Goal: Task Accomplishment & Management: Complete application form

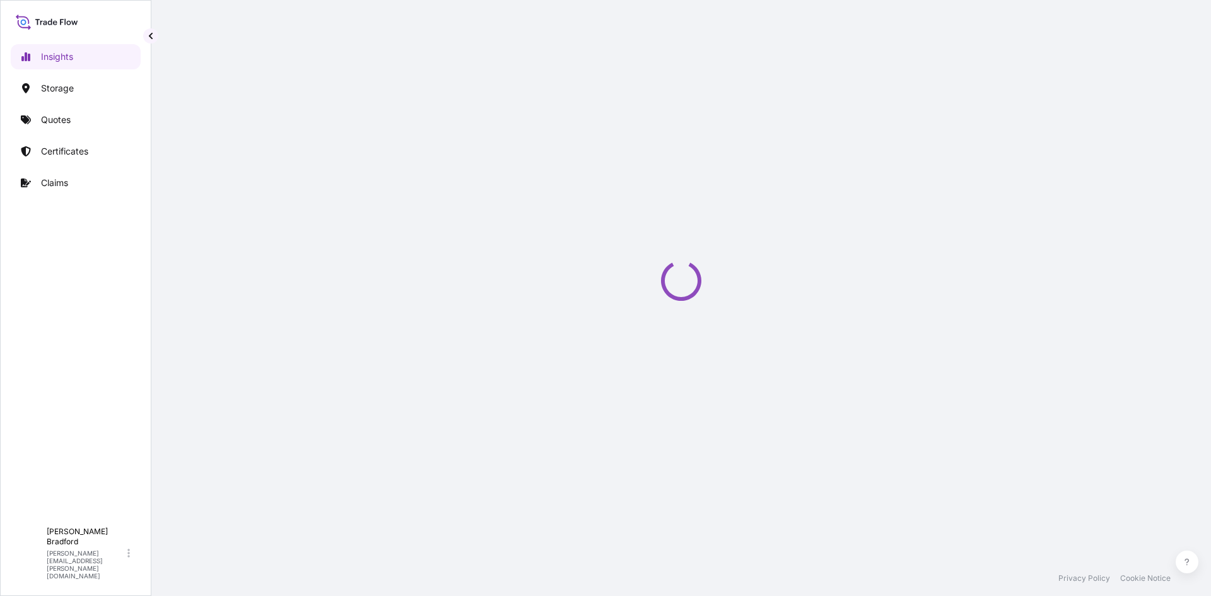
select select "2025"
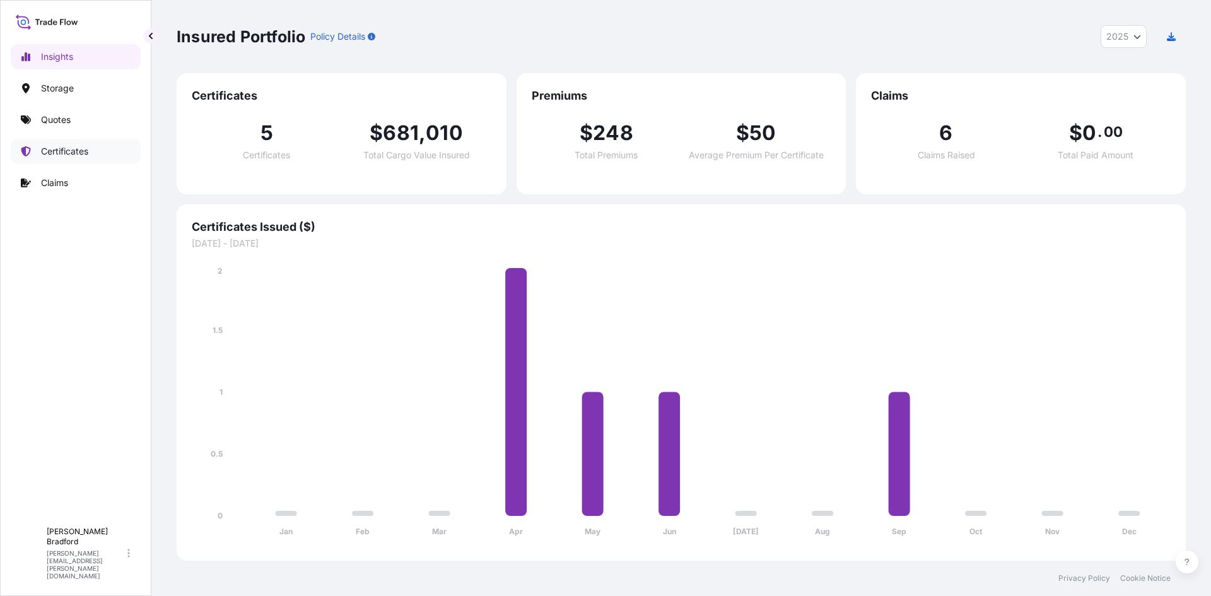
click at [62, 150] on p "Certificates" at bounding box center [64, 151] width 47 height 13
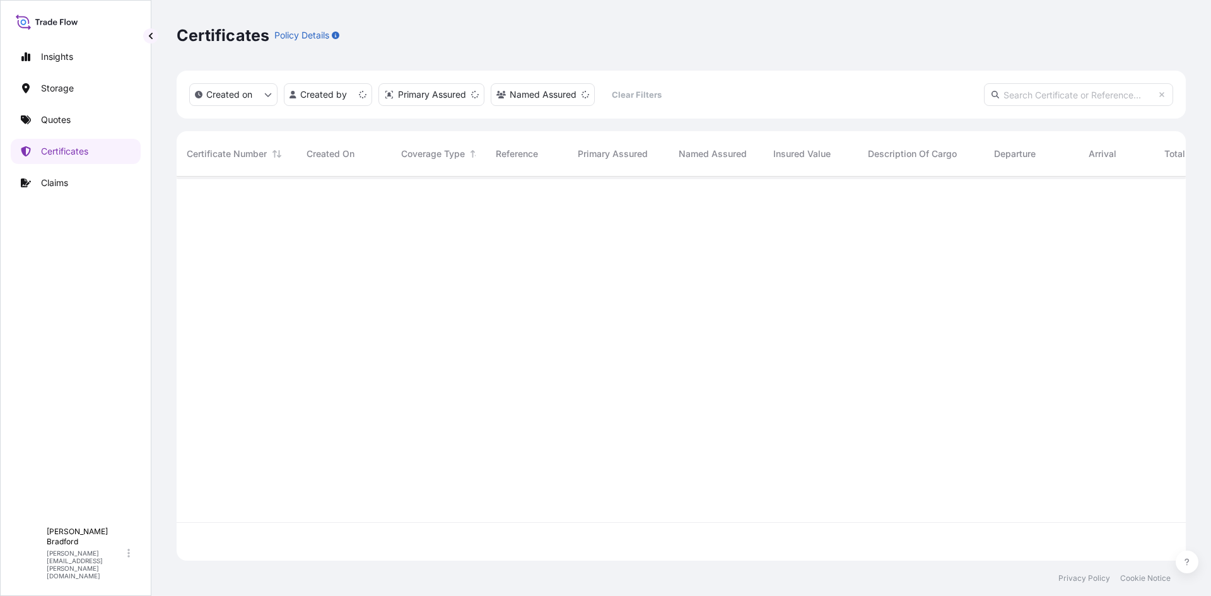
scroll to position [382, 1000]
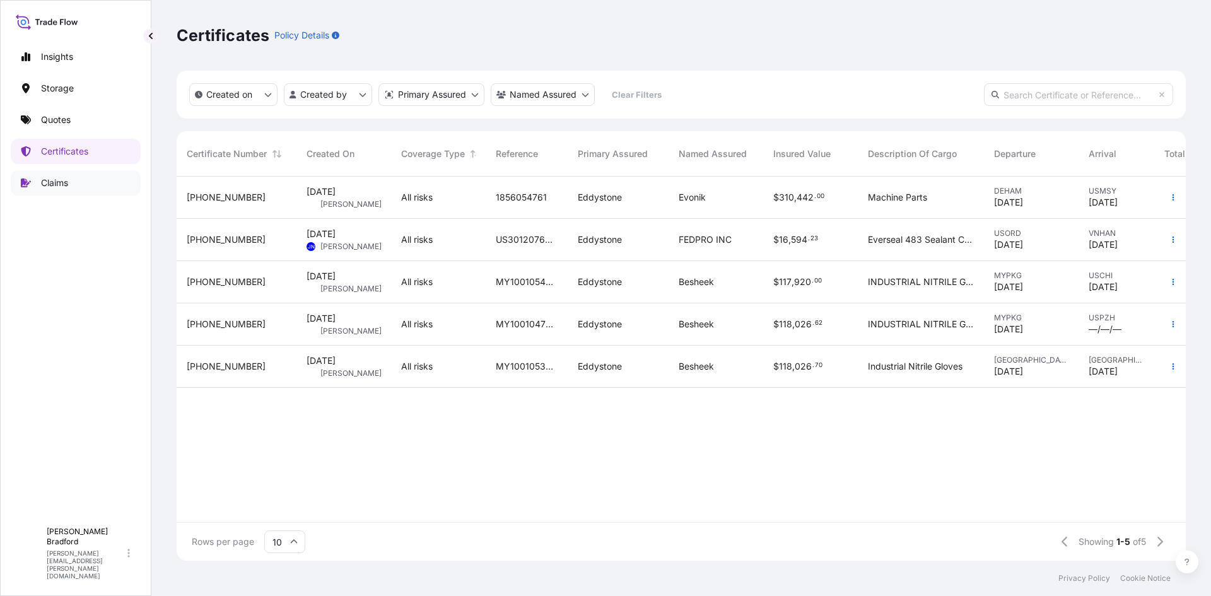
click at [50, 187] on p "Claims" at bounding box center [54, 183] width 27 height 13
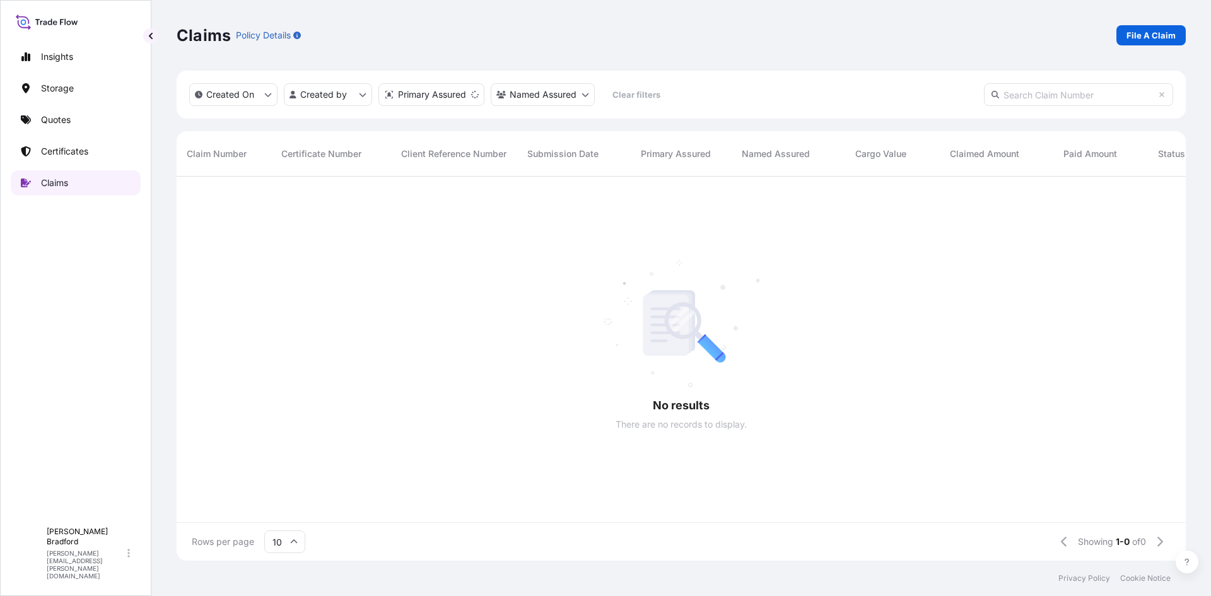
scroll to position [382, 1000]
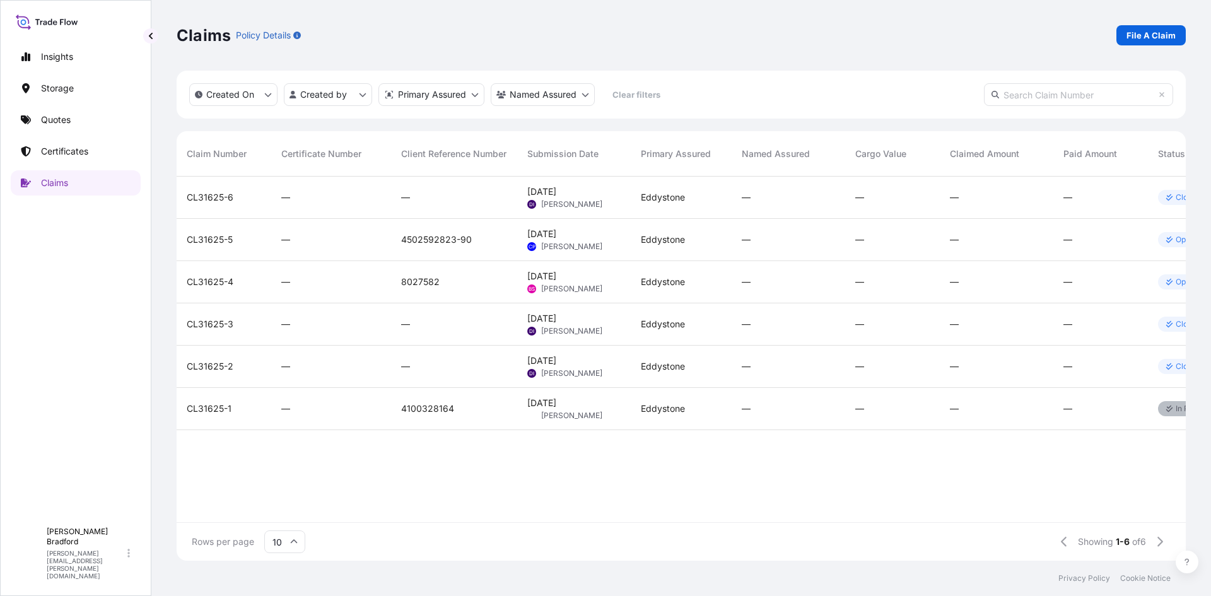
click at [211, 199] on span "CL31625-6" at bounding box center [210, 197] width 47 height 13
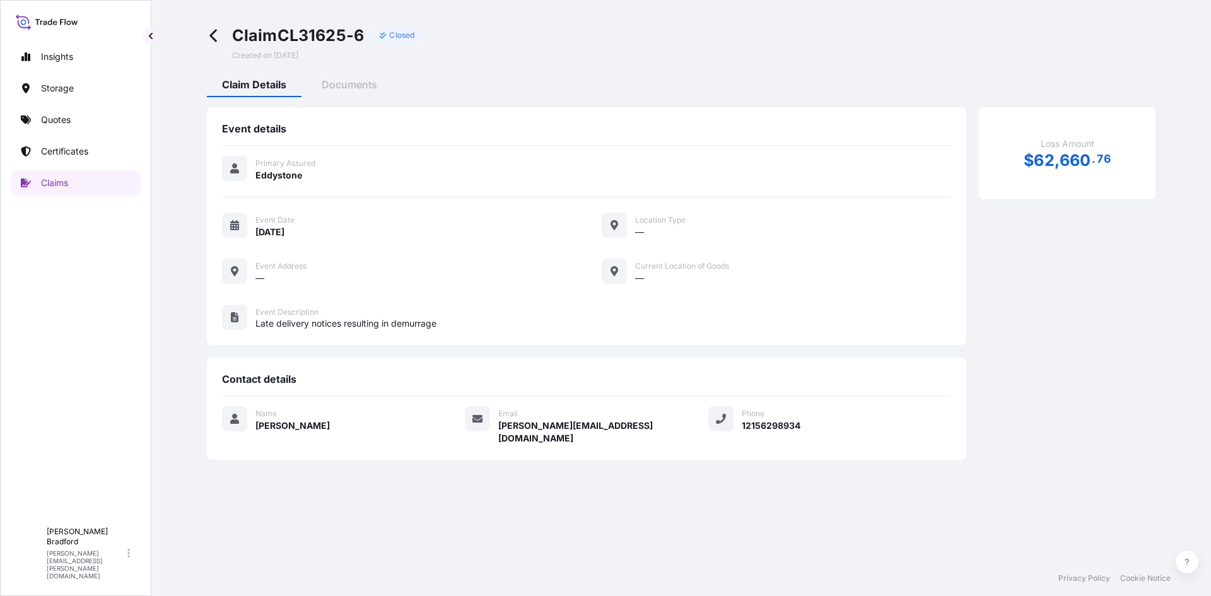
click at [211, 35] on icon at bounding box center [212, 36] width 7 height 13
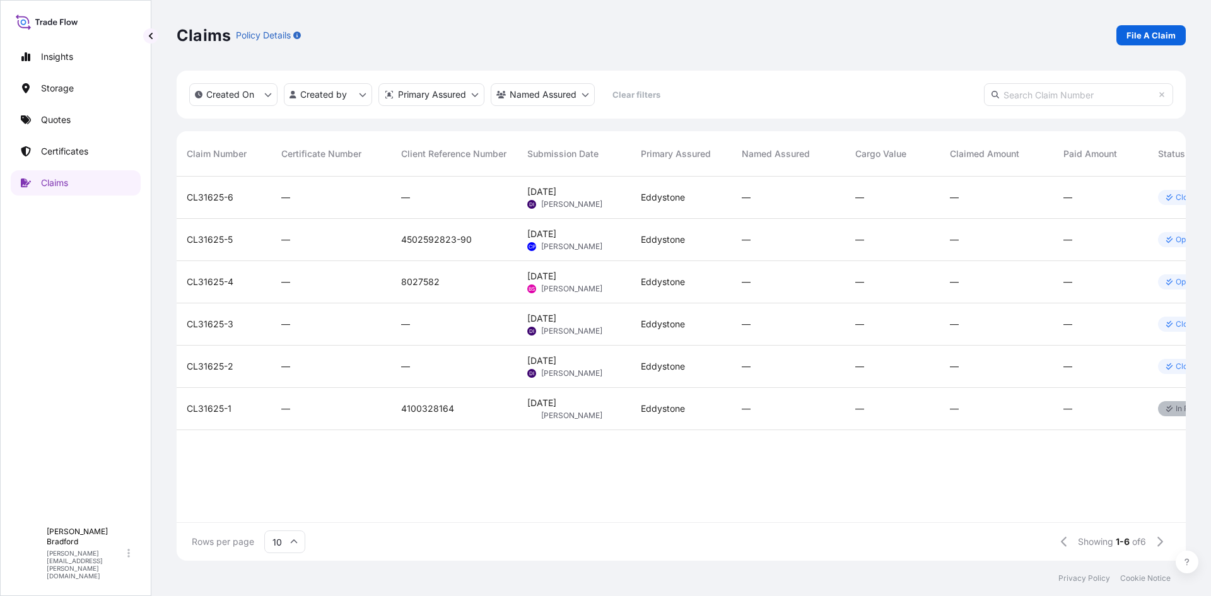
click at [1176, 197] on p "Closed" at bounding box center [1188, 197] width 25 height 10
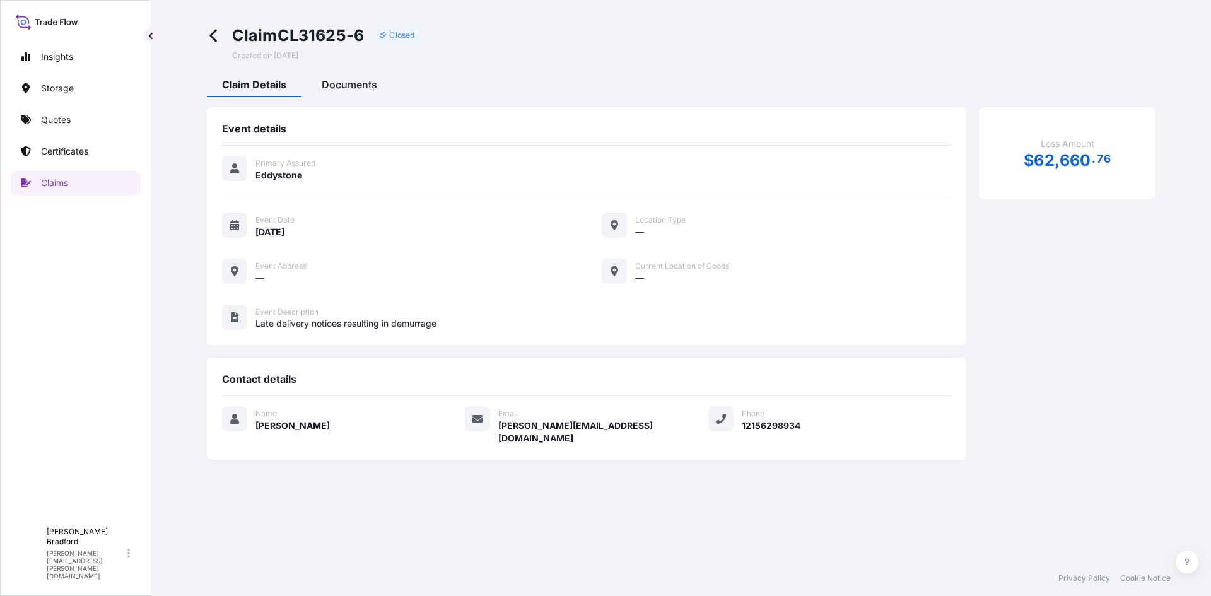
click at [353, 87] on span "Documents" at bounding box center [350, 84] width 56 height 13
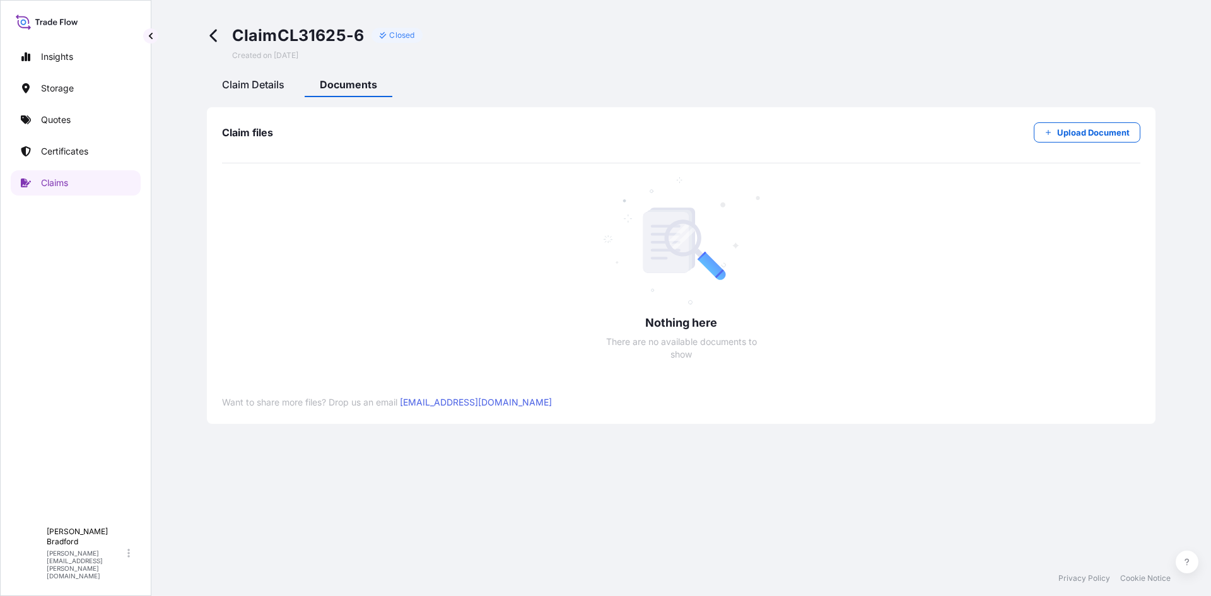
click at [244, 79] on span "Claim Details" at bounding box center [253, 84] width 62 height 13
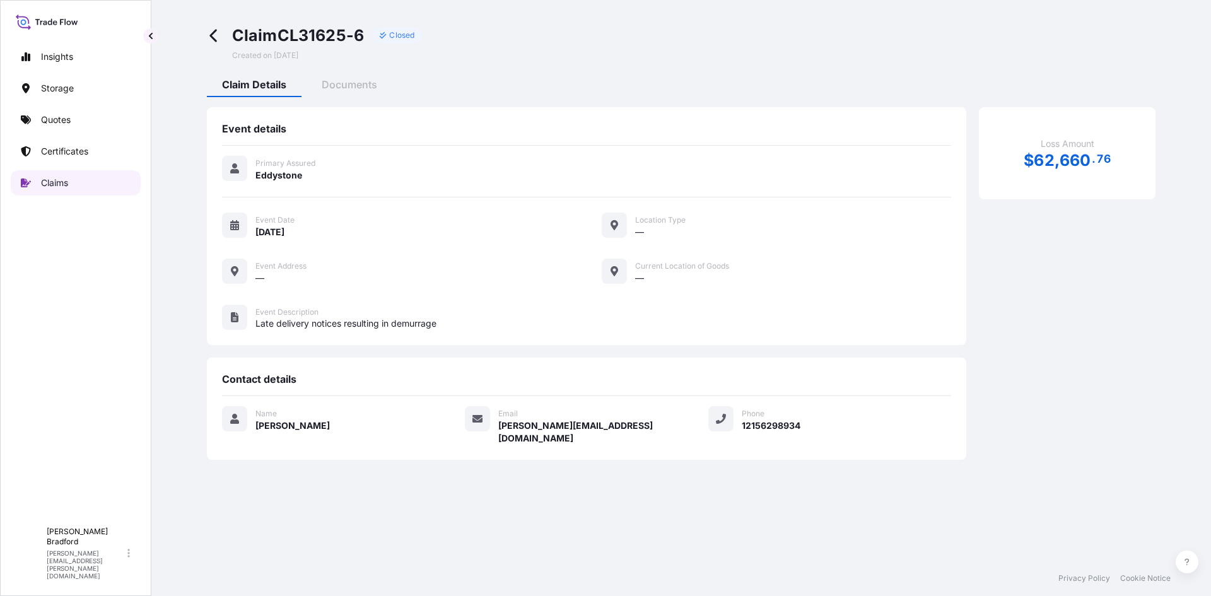
click at [52, 182] on p "Claims" at bounding box center [54, 183] width 27 height 13
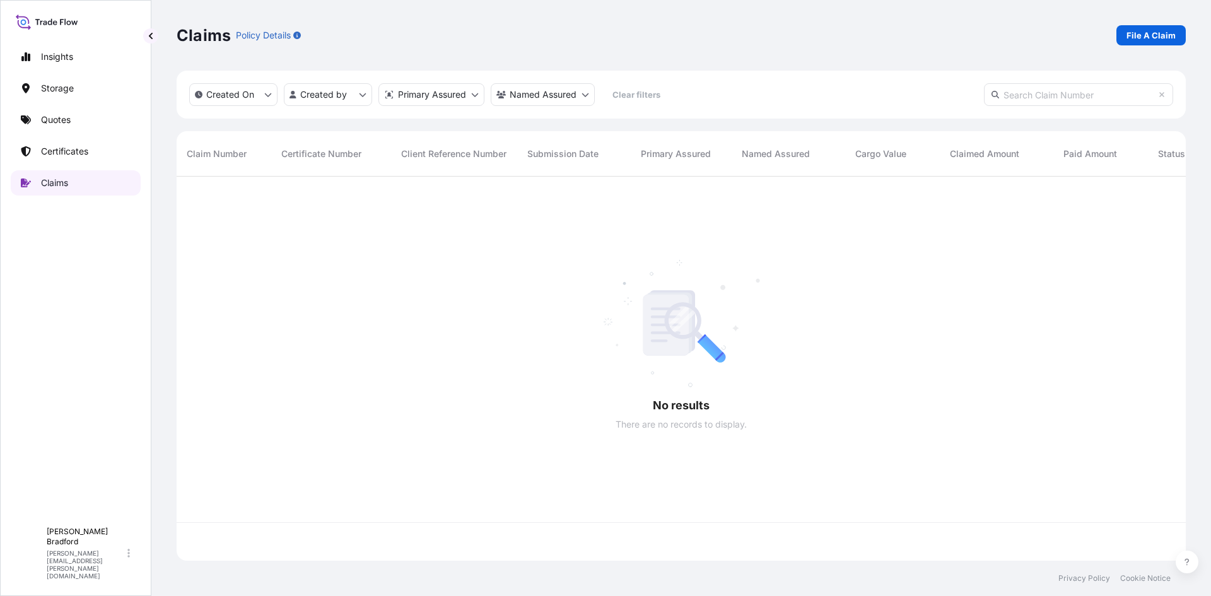
scroll to position [382, 1000]
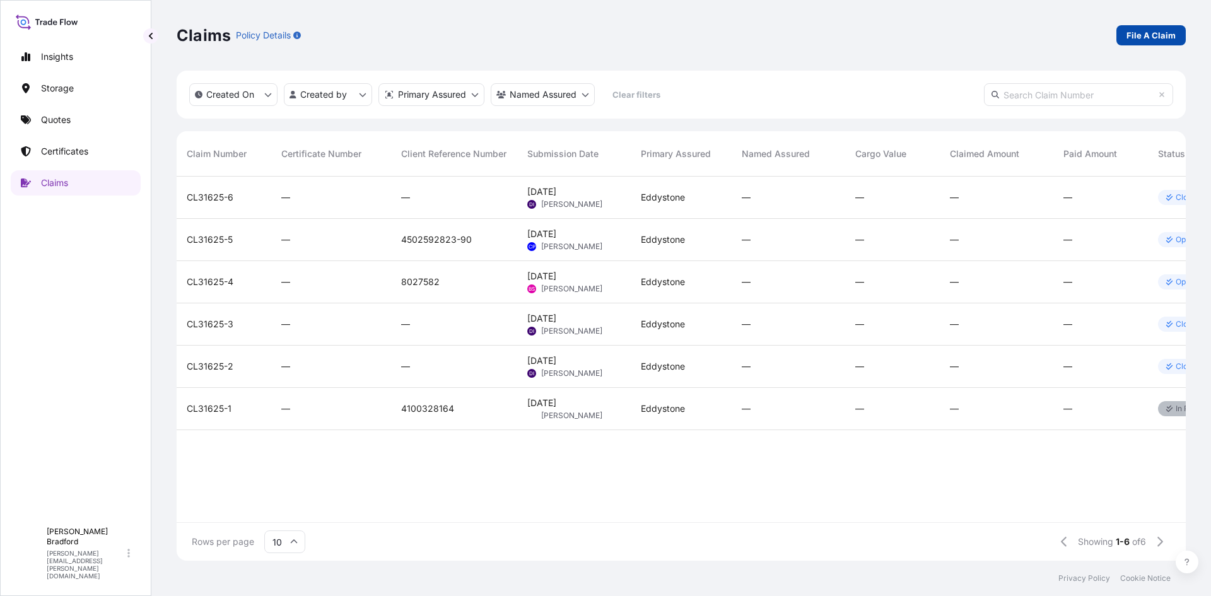
click at [1142, 37] on p "File A Claim" at bounding box center [1150, 35] width 49 height 13
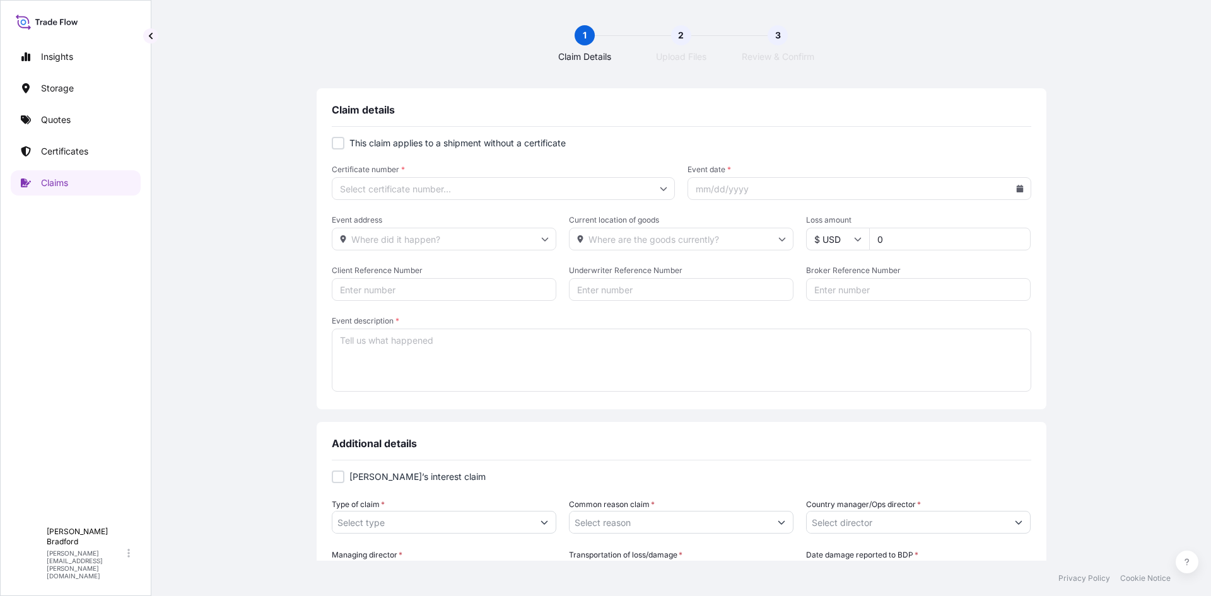
click at [337, 143] on div at bounding box center [338, 143] width 13 height 13
checkbox input "false"
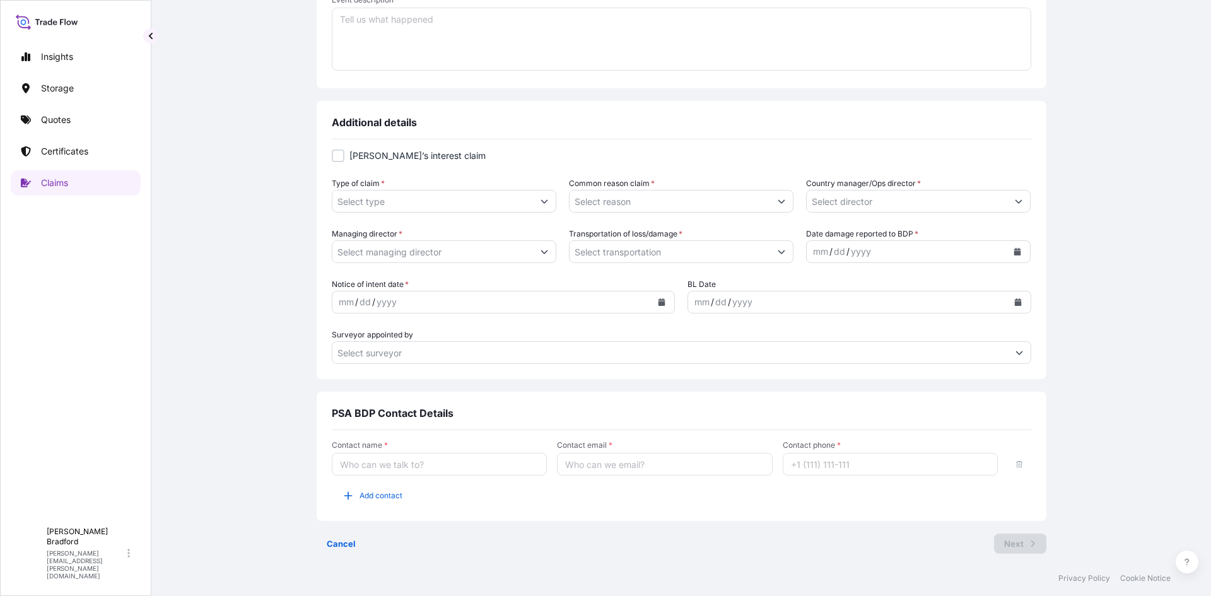
scroll to position [324, 0]
click at [332, 155] on div at bounding box center [338, 152] width 13 height 13
checkbox input "true"
